Goal: Communication & Community: Answer question/provide support

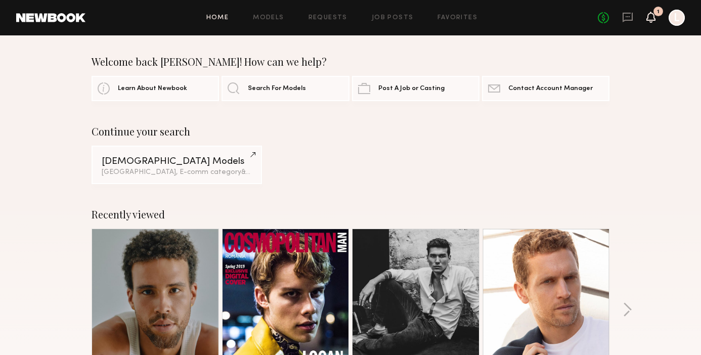
click at [650, 18] on icon at bounding box center [651, 16] width 8 height 7
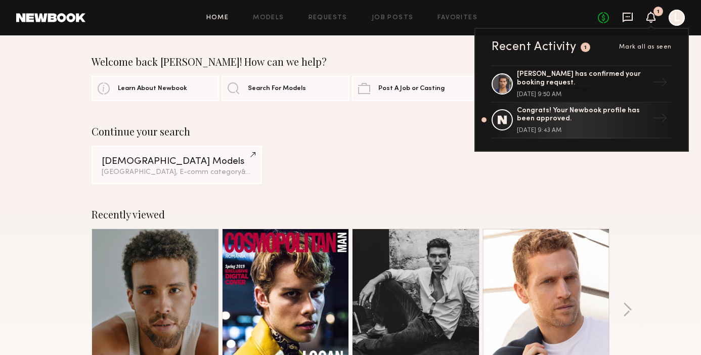
click at [625, 19] on icon at bounding box center [627, 18] width 10 height 10
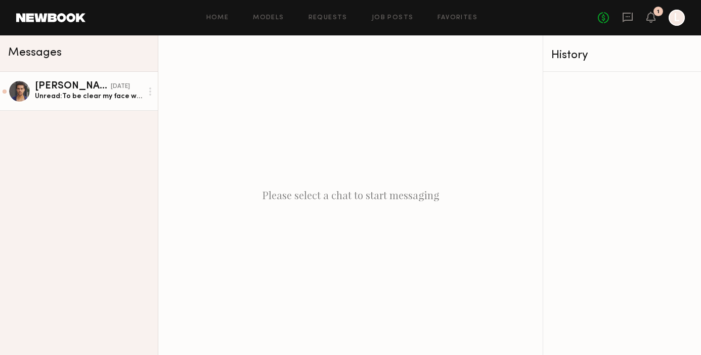
click at [121, 93] on div "Unread: To be clear my face won’t be in this right? I want to wash my hair [DAT…" at bounding box center [89, 97] width 108 height 10
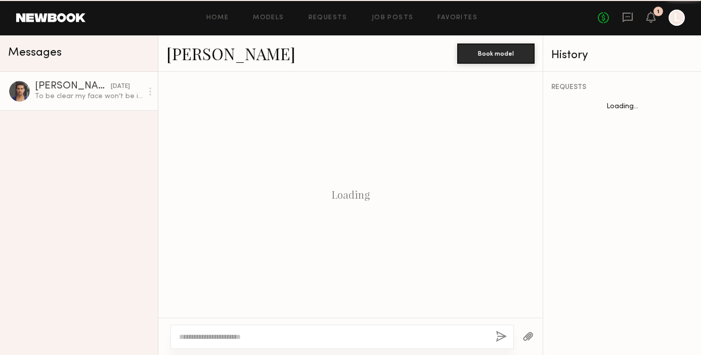
scroll to position [698, 0]
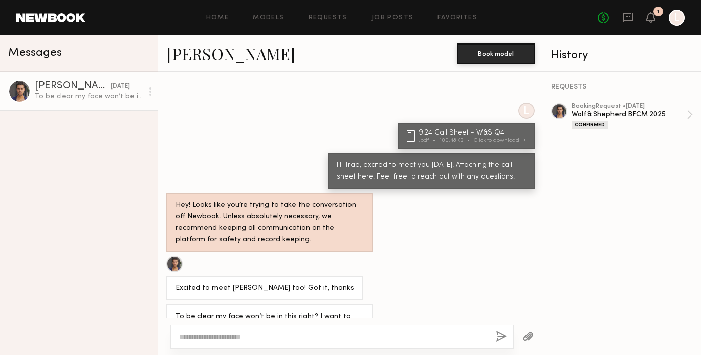
click at [314, 336] on textarea at bounding box center [333, 337] width 308 height 10
type textarea "**********"
click at [503, 335] on button "button" at bounding box center [501, 337] width 11 height 13
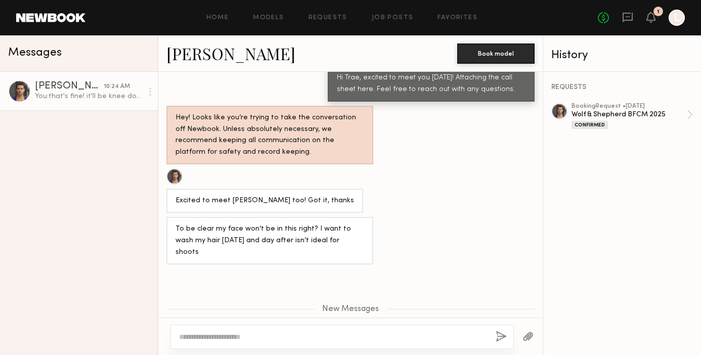
scroll to position [786, 0]
